Goal: Book appointment/travel/reservation

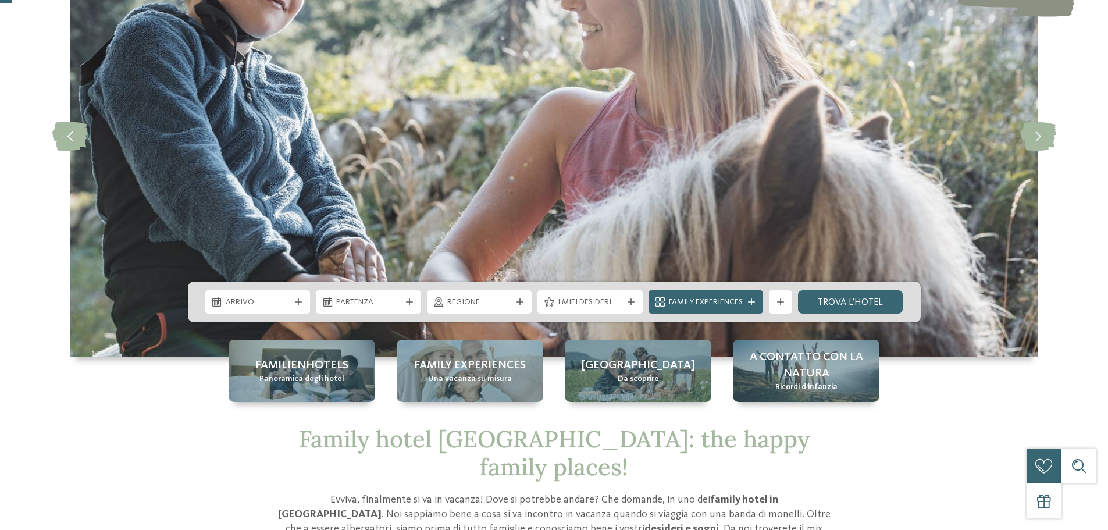
scroll to position [233, 0]
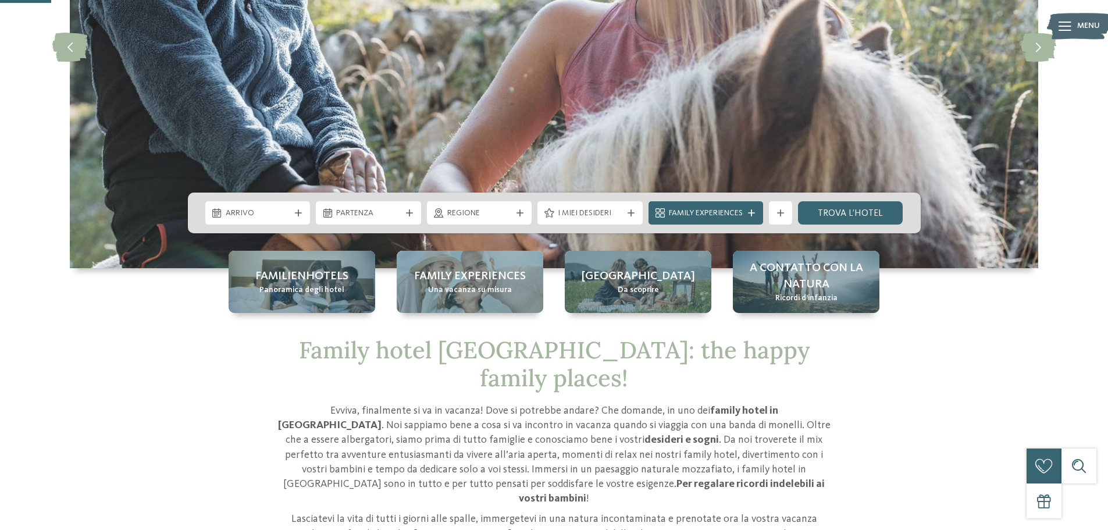
click at [524, 227] on div "Arrivo [GEOGRAPHIC_DATA]" at bounding box center [554, 212] width 733 height 41
click at [520, 220] on div "Regione" at bounding box center [479, 212] width 105 height 23
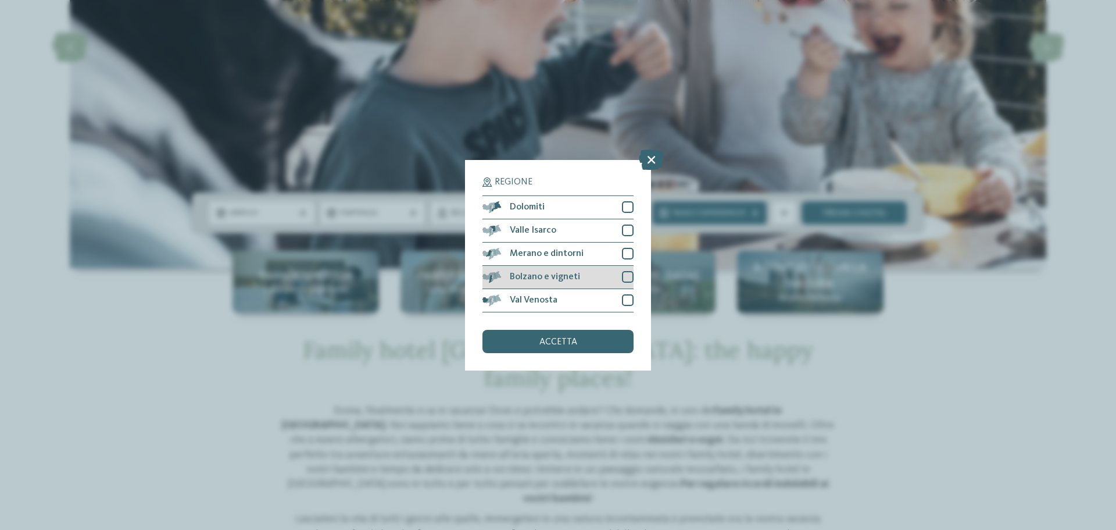
click at [628, 279] on div at bounding box center [628, 277] width 12 height 12
drag, startPoint x: 628, startPoint y: 206, endPoint x: 606, endPoint y: 300, distance: 96.2
click at [628, 207] on div at bounding box center [628, 207] width 12 height 12
click at [588, 348] on div "accetta" at bounding box center [558, 341] width 151 height 23
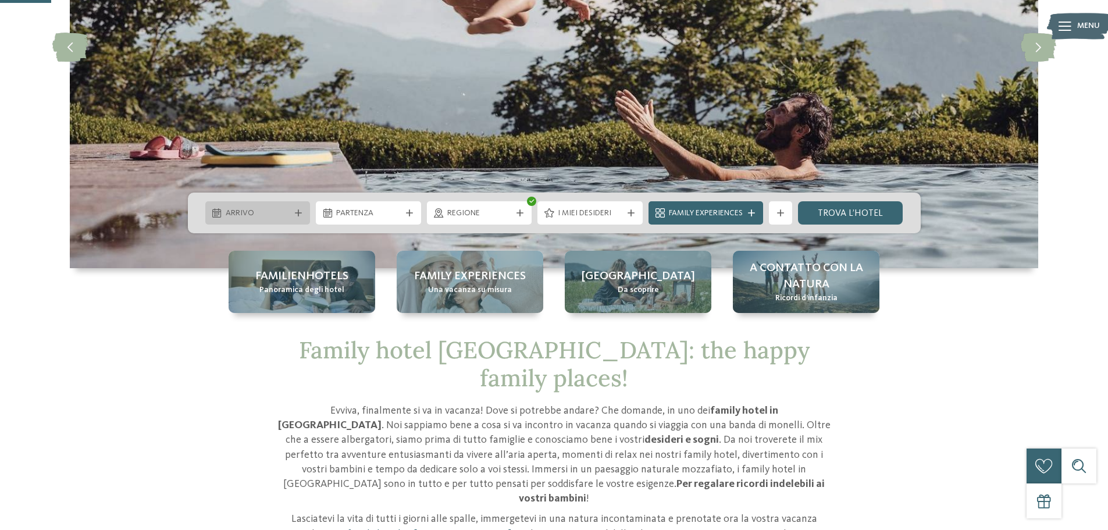
click at [292, 209] on div "Arrivo" at bounding box center [258, 212] width 70 height 13
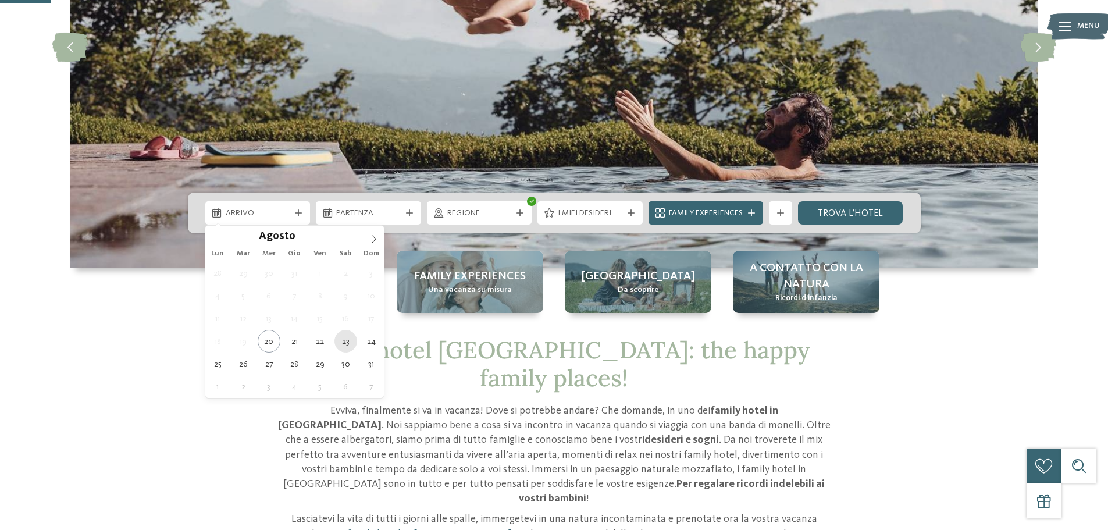
type div "[DATE]"
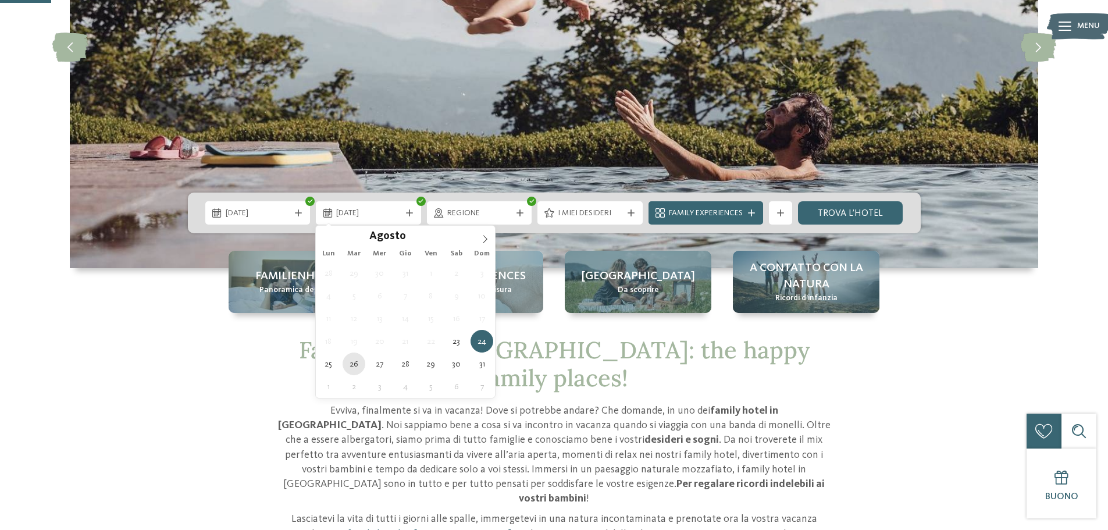
type div "[DATE]"
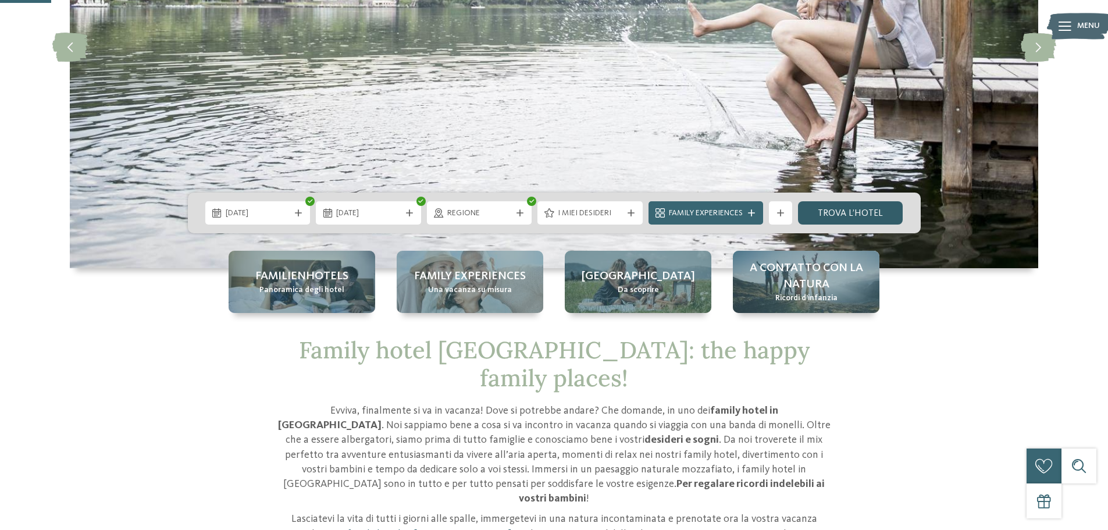
click at [854, 216] on link "trova l’hotel" at bounding box center [850, 212] width 105 height 23
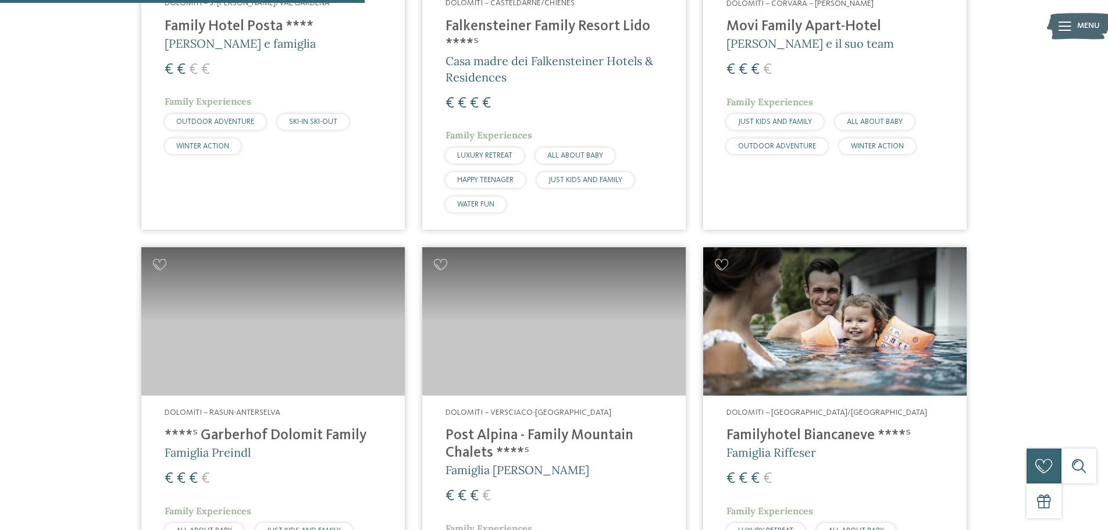
scroll to position [698, 0]
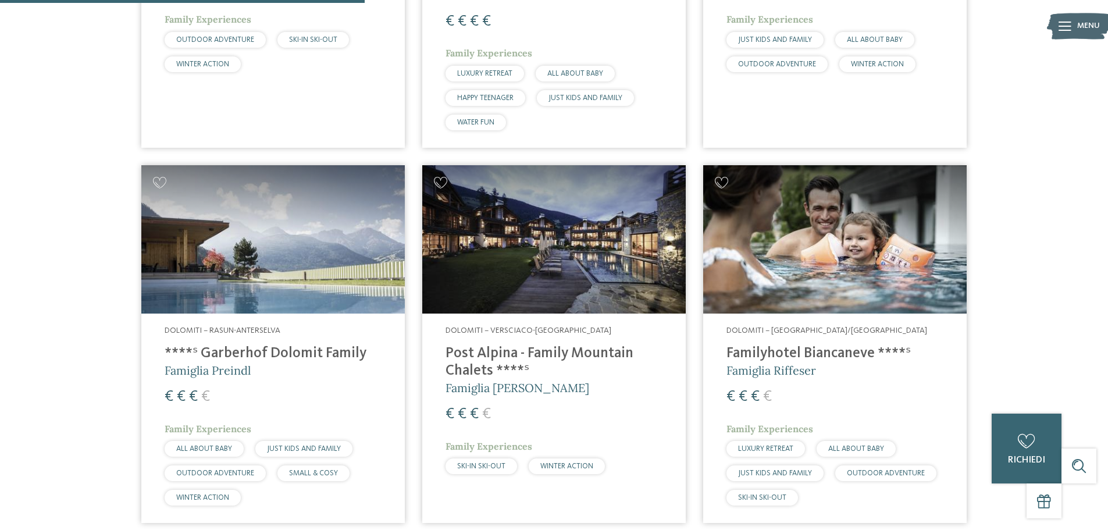
click at [469, 366] on h4 "Post Alpina - Family Mountain Chalets ****ˢ" at bounding box center [553, 362] width 217 height 35
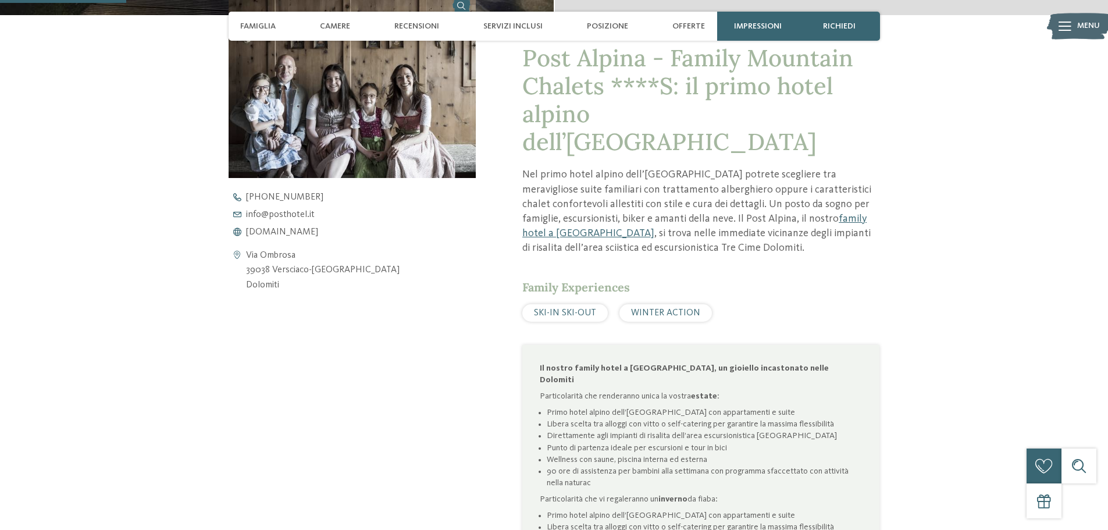
scroll to position [465, 0]
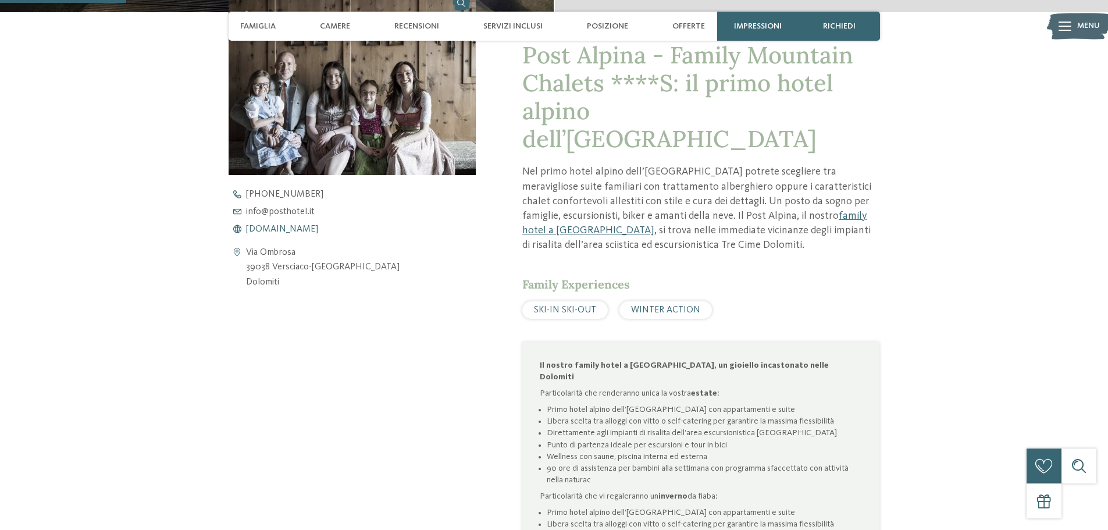
click at [288, 231] on span "www.postalpina.it" at bounding box center [282, 228] width 72 height 9
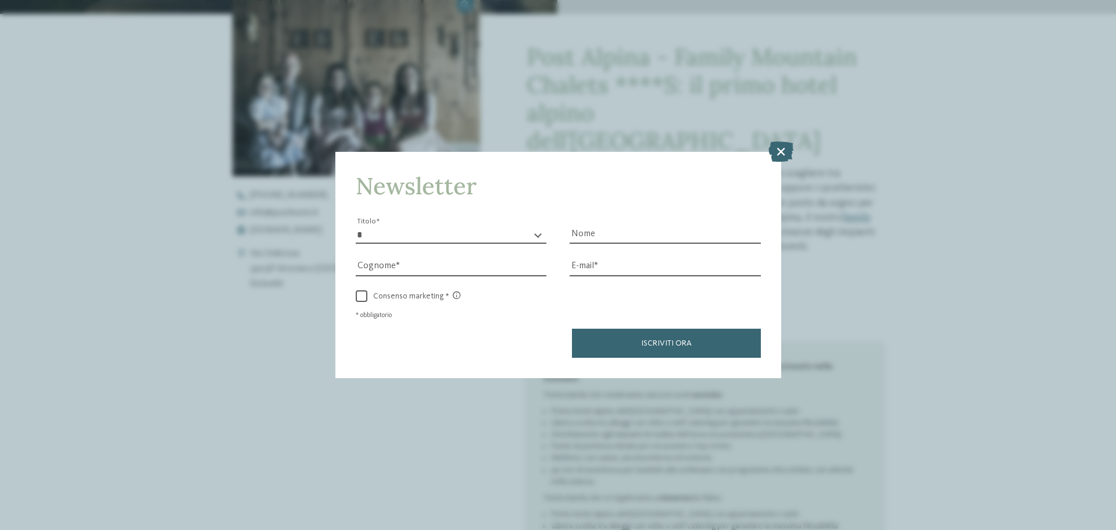
click at [780, 148] on icon at bounding box center [781, 151] width 25 height 20
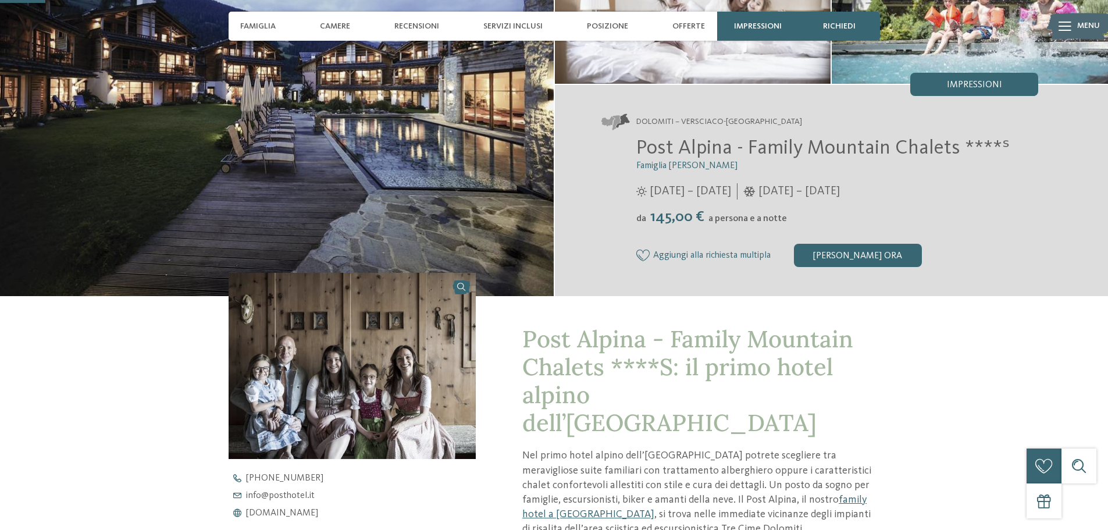
scroll to position [116, 0]
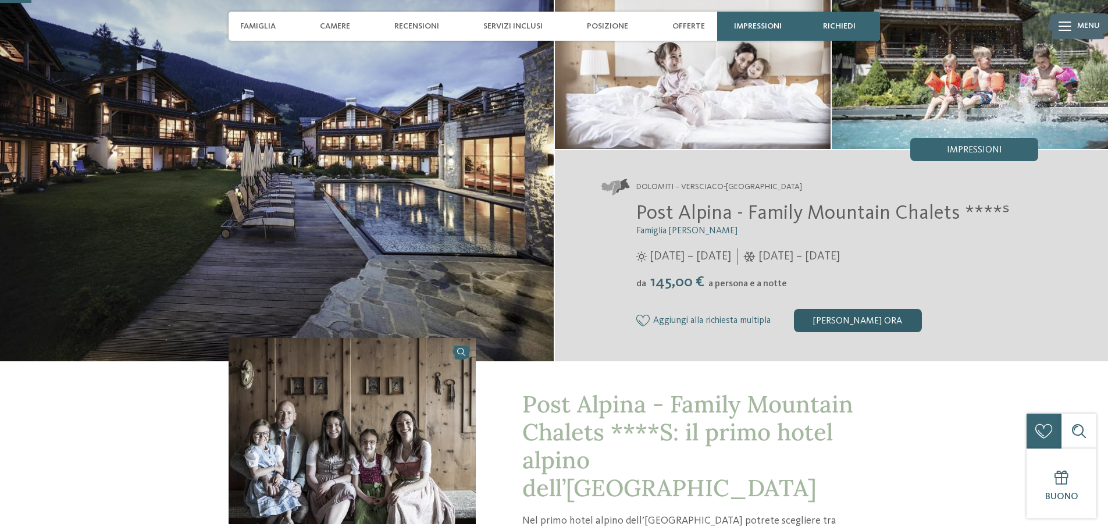
click at [894, 315] on div "[PERSON_NAME] ora" at bounding box center [858, 320] width 128 height 23
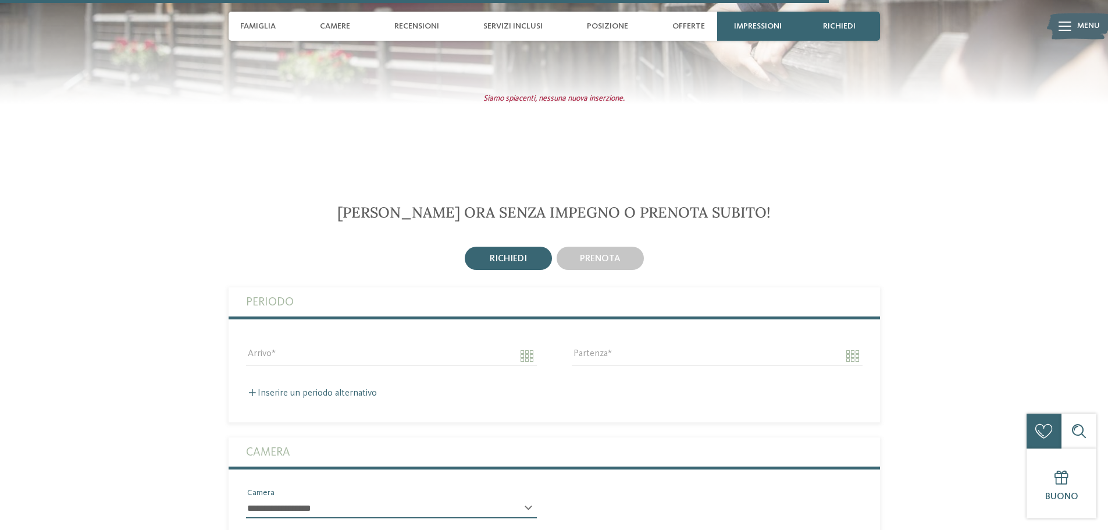
scroll to position [3084, 0]
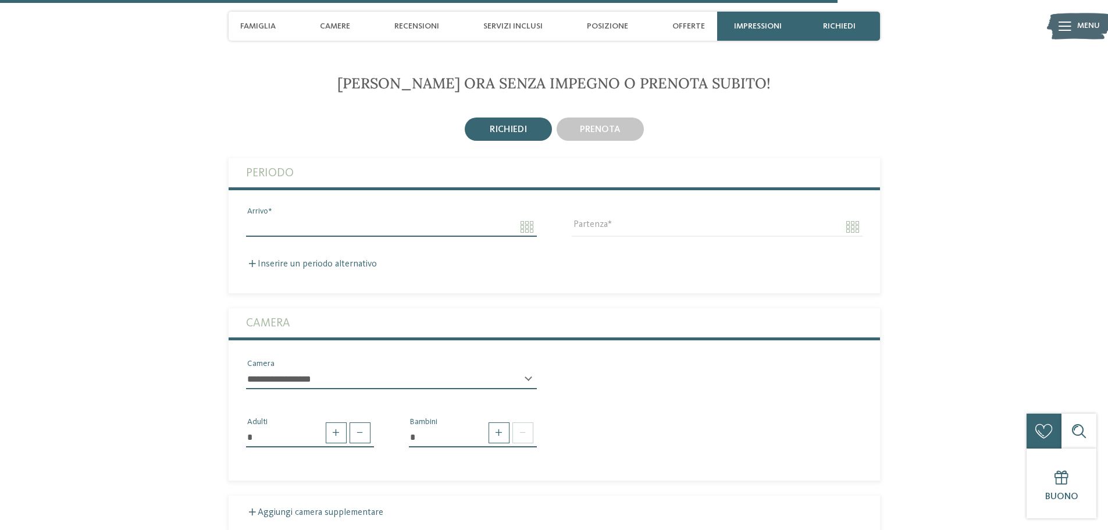
click at [352, 217] on input "Arrivo" at bounding box center [391, 227] width 291 height 20
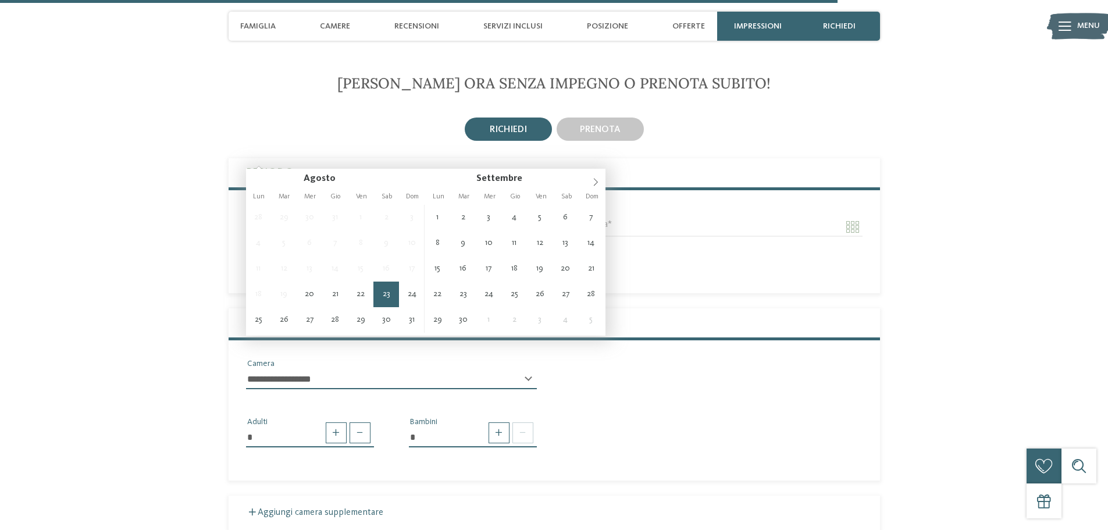
type input "**********"
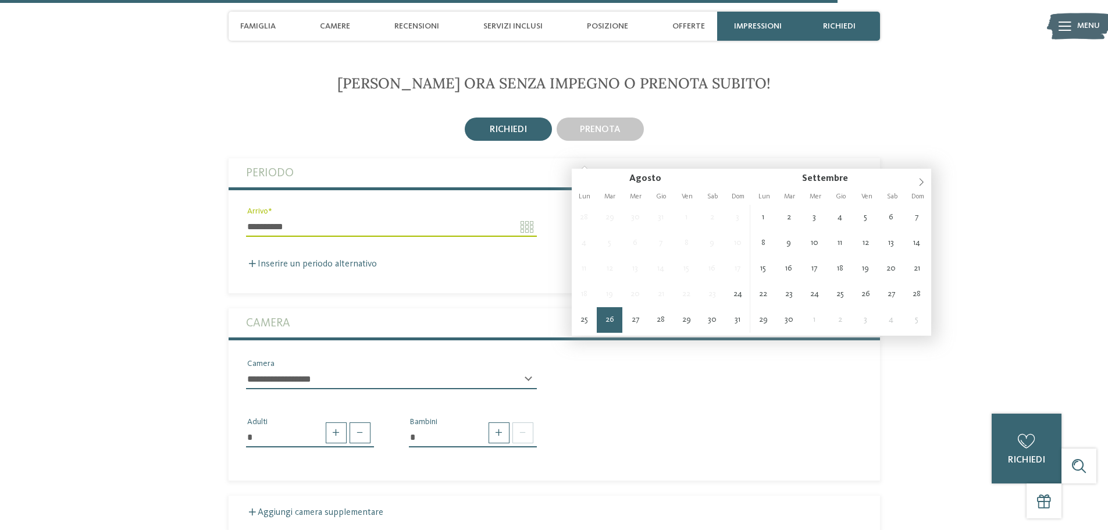
type input "**********"
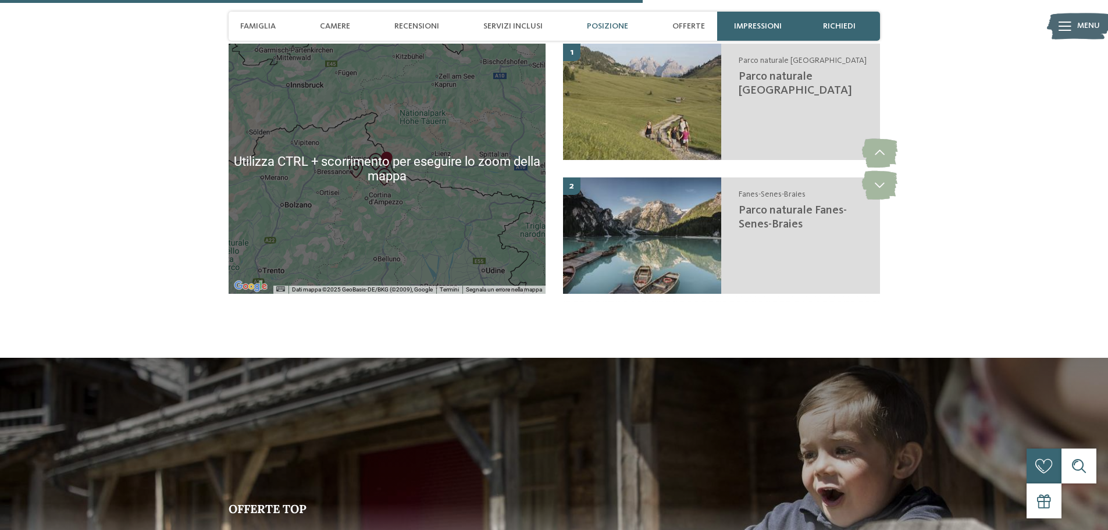
scroll to position [2444, 0]
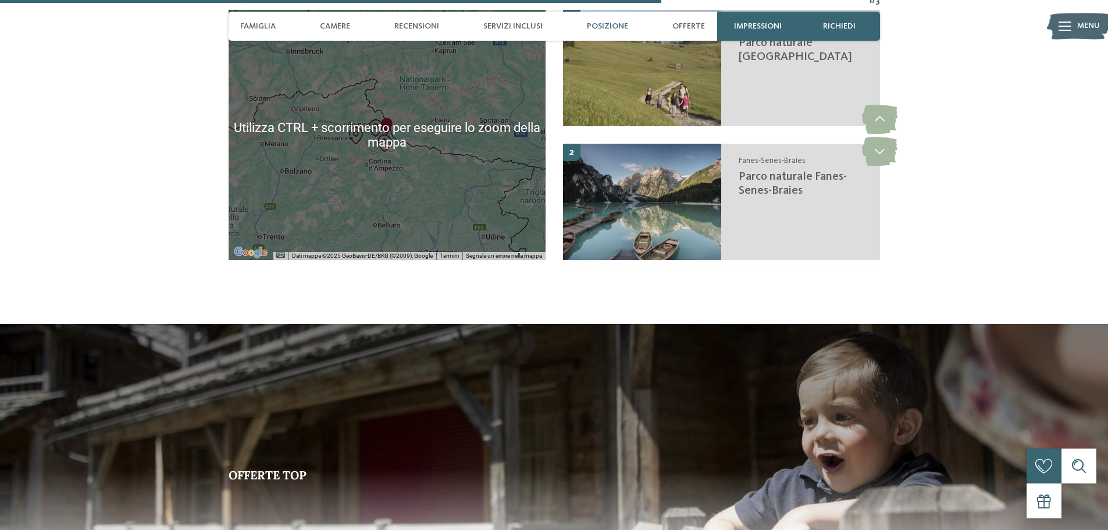
drag, startPoint x: 279, startPoint y: 377, endPoint x: 280, endPoint y: 395, distance: 18.7
click at [279, 377] on img at bounding box center [554, 468] width 1108 height 291
click at [280, 467] on span "Offerte top" at bounding box center [268, 474] width 78 height 15
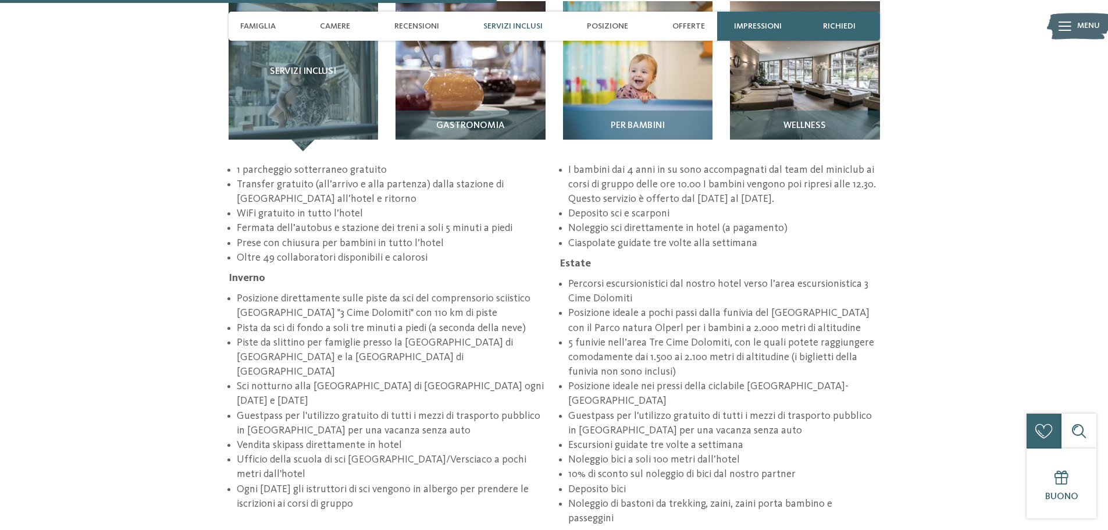
scroll to position [1747, 0]
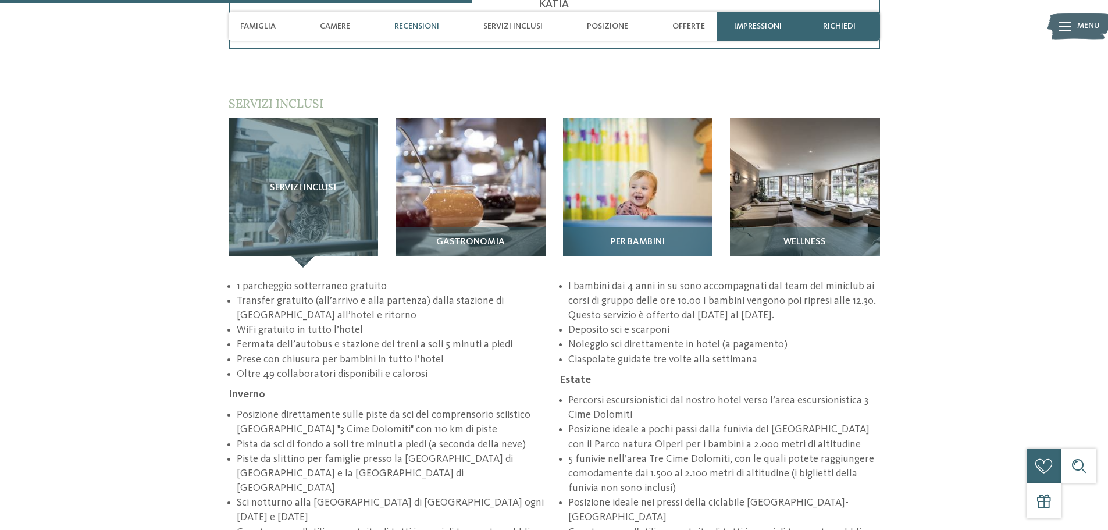
click at [632, 171] on img at bounding box center [638, 192] width 150 height 150
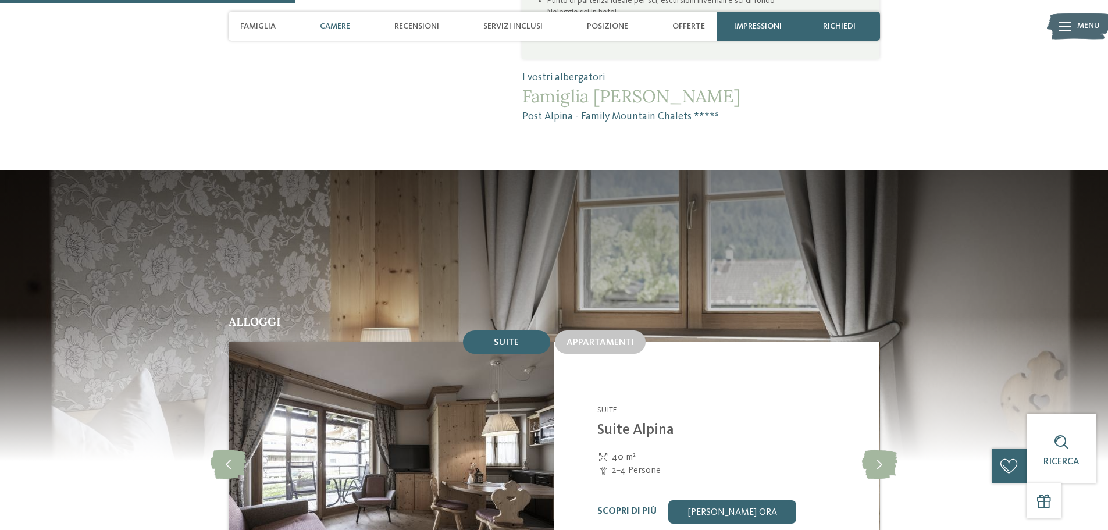
scroll to position [1165, 0]
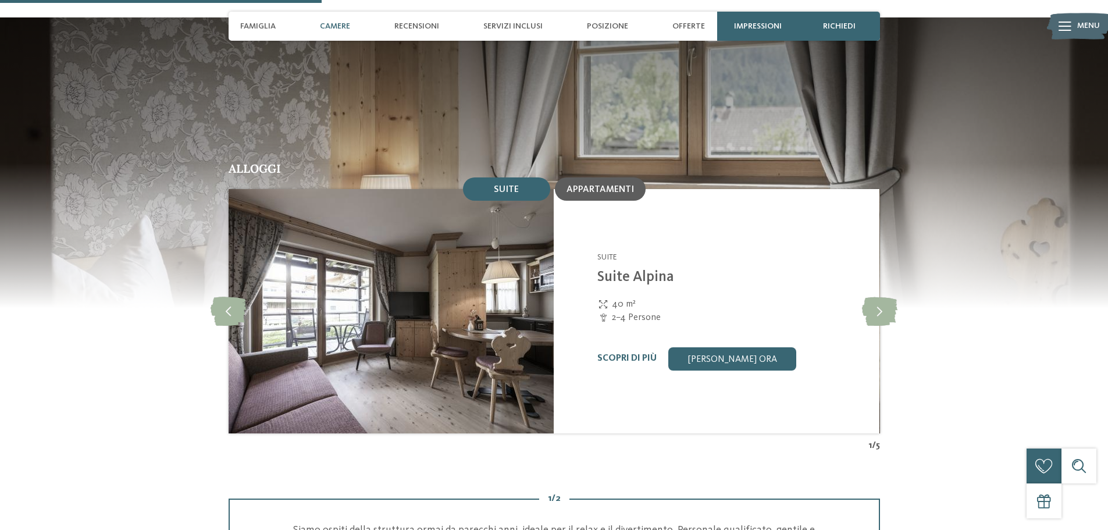
click at [616, 177] on div "Appartamenti" at bounding box center [600, 188] width 91 height 23
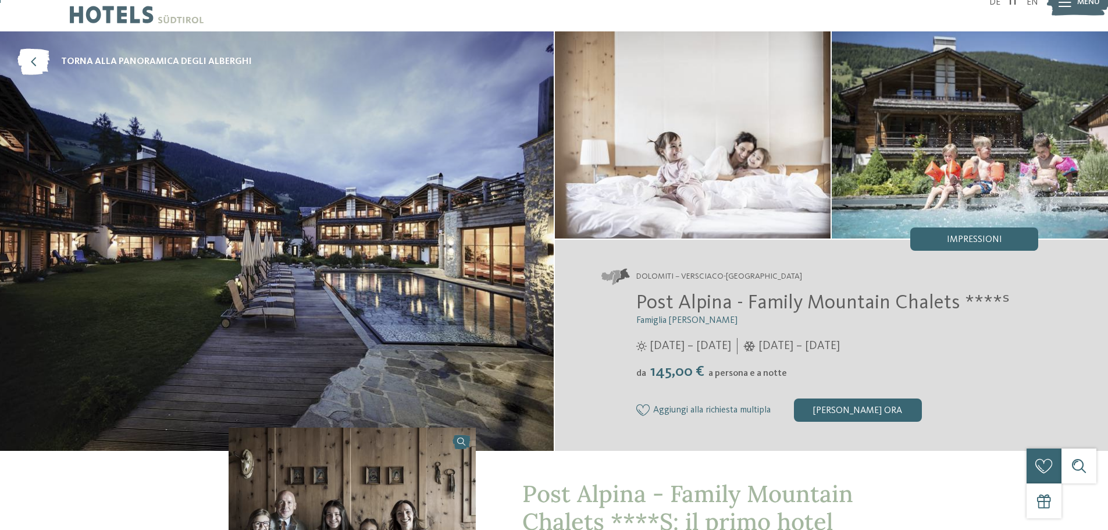
scroll to position [0, 0]
